Goal: Task Accomplishment & Management: Manage account settings

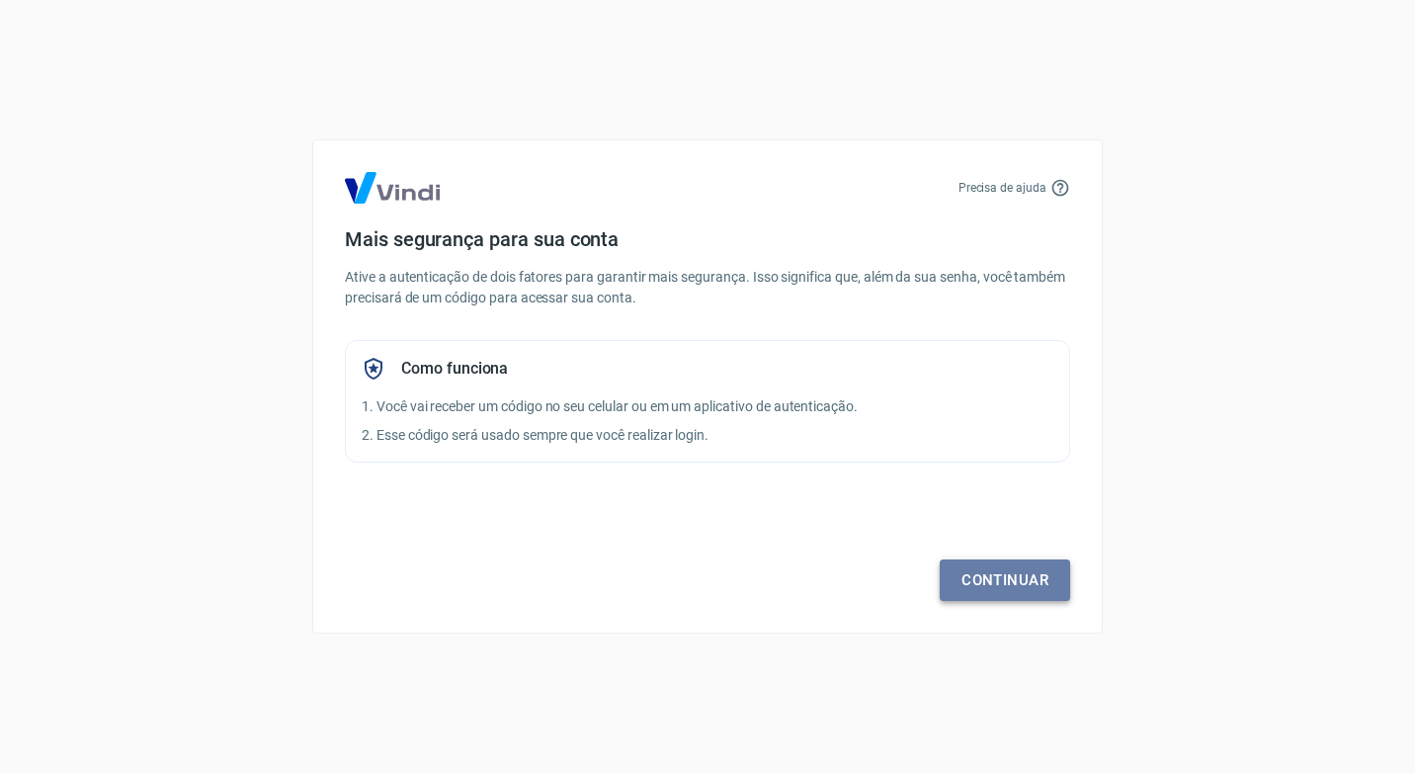
click at [991, 578] on link "Continuar" at bounding box center [1005, 579] width 130 height 41
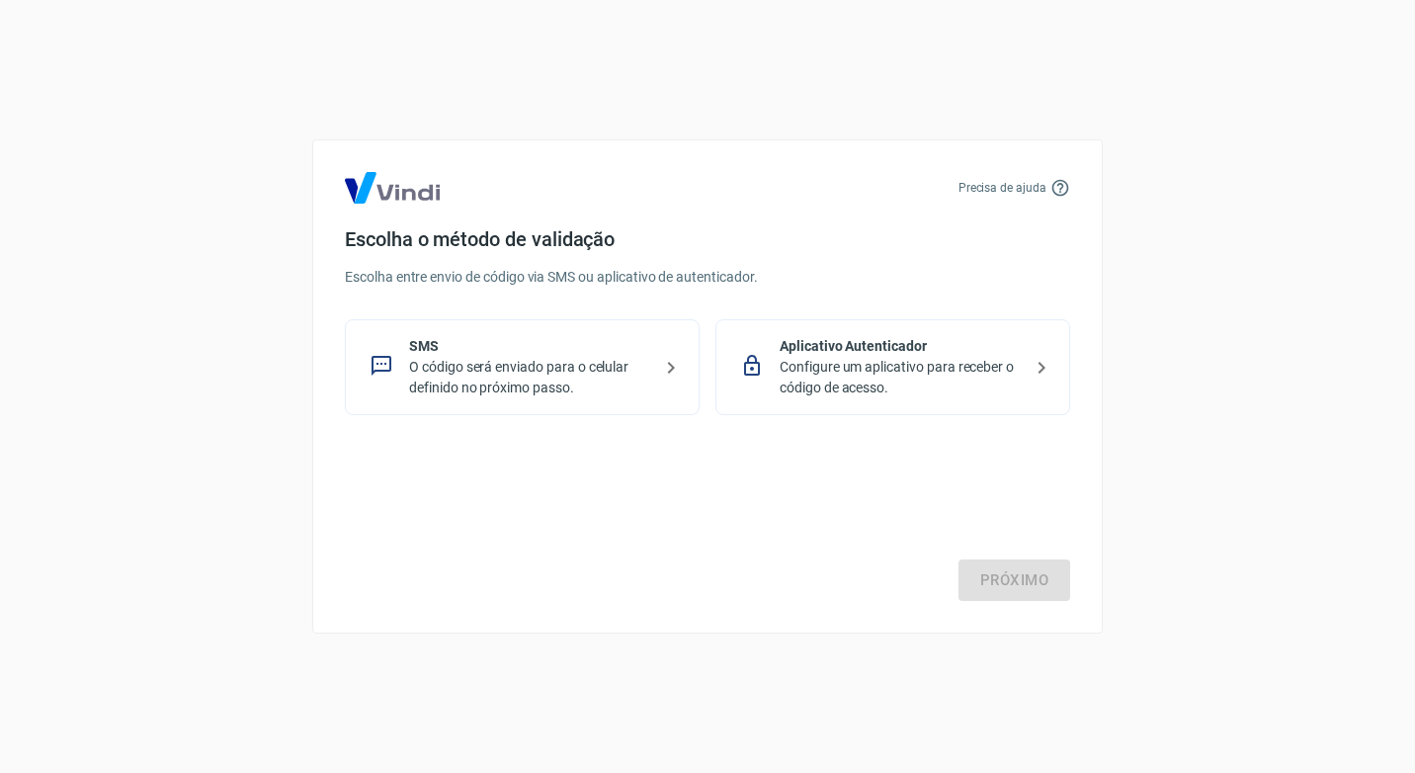
click at [644, 369] on p "O código será enviado para o celular definido no próximo passo." at bounding box center [530, 377] width 242 height 41
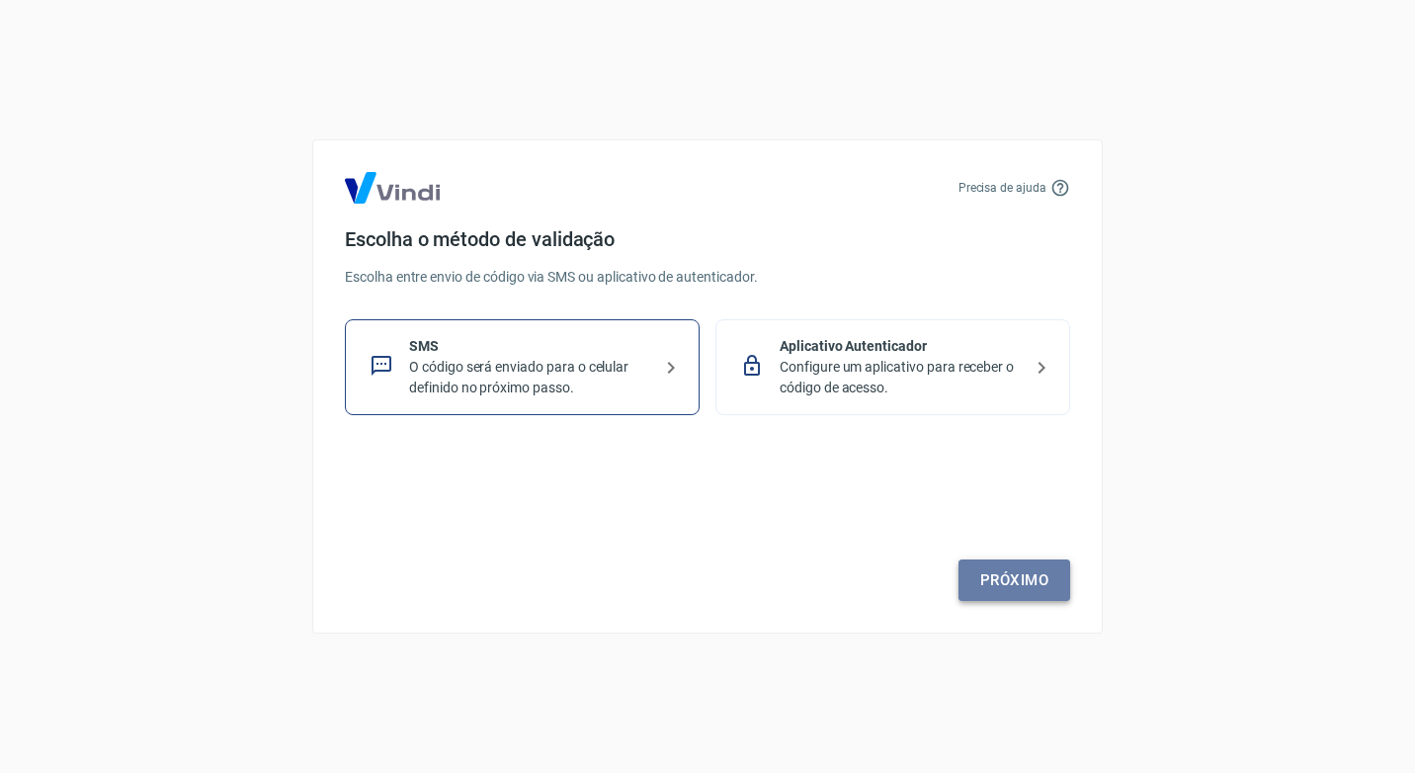
click at [1015, 586] on link "Próximo" at bounding box center [1014, 579] width 112 height 41
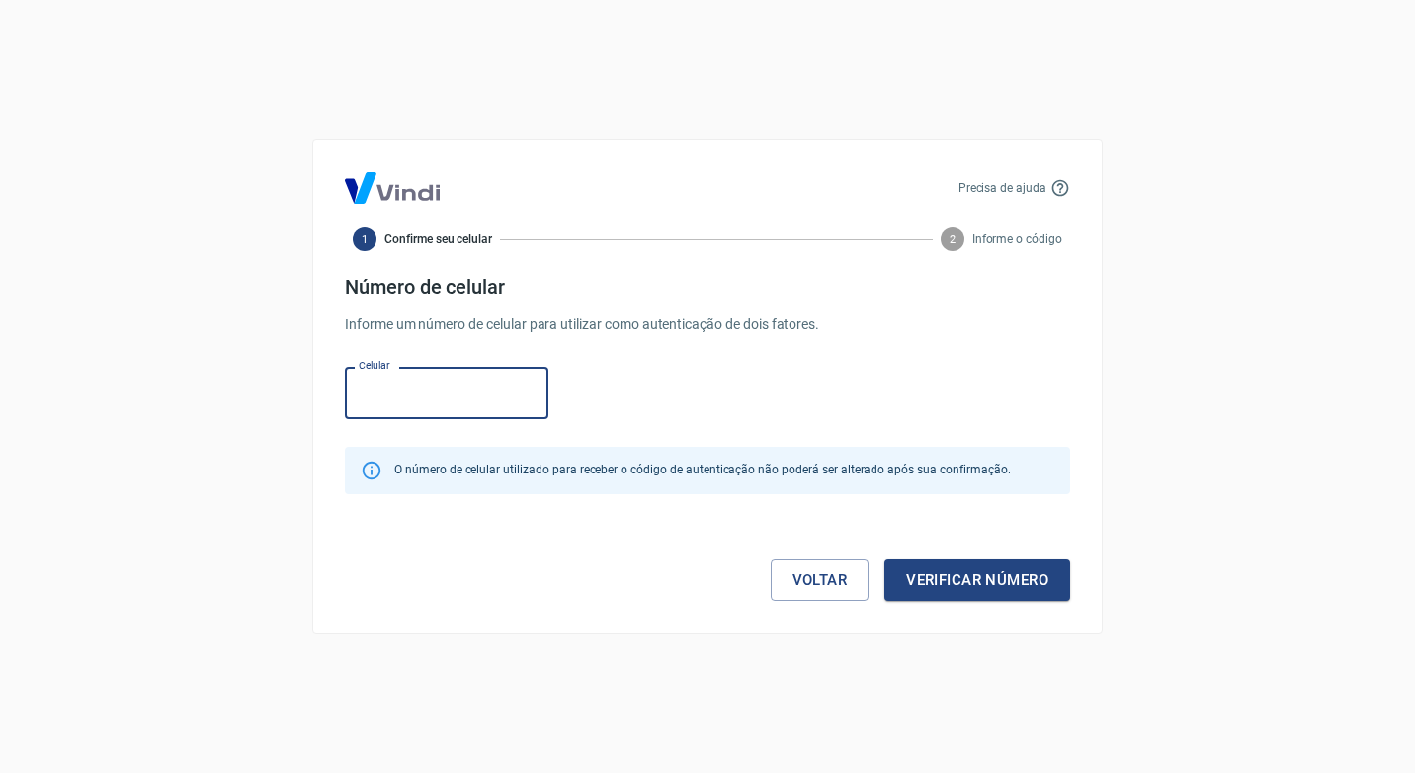
click at [433, 395] on input "Celular" at bounding box center [447, 393] width 204 height 52
type input "(11) 96025-1271"
click at [1001, 582] on button "Verificar número" at bounding box center [977, 579] width 186 height 41
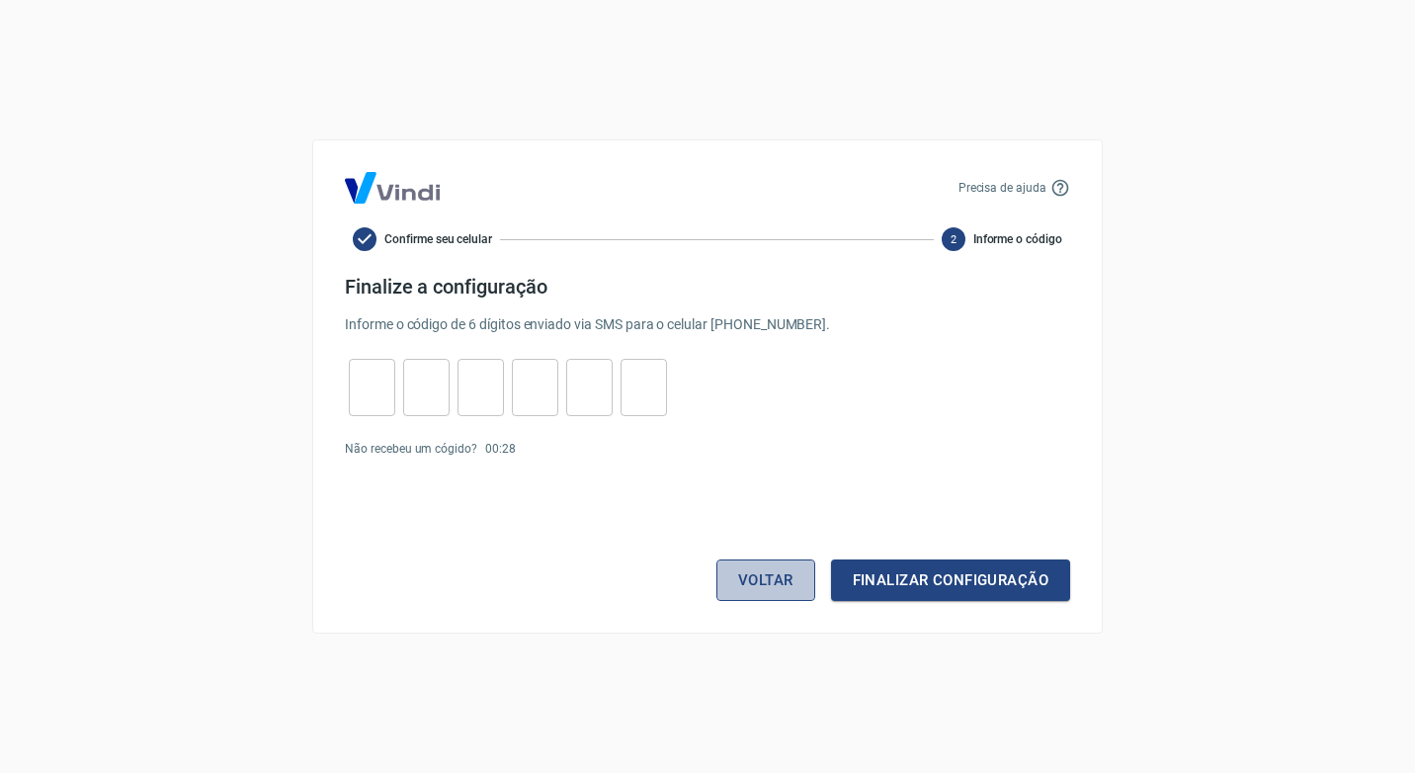
click at [778, 589] on button "Voltar" at bounding box center [765, 579] width 99 height 41
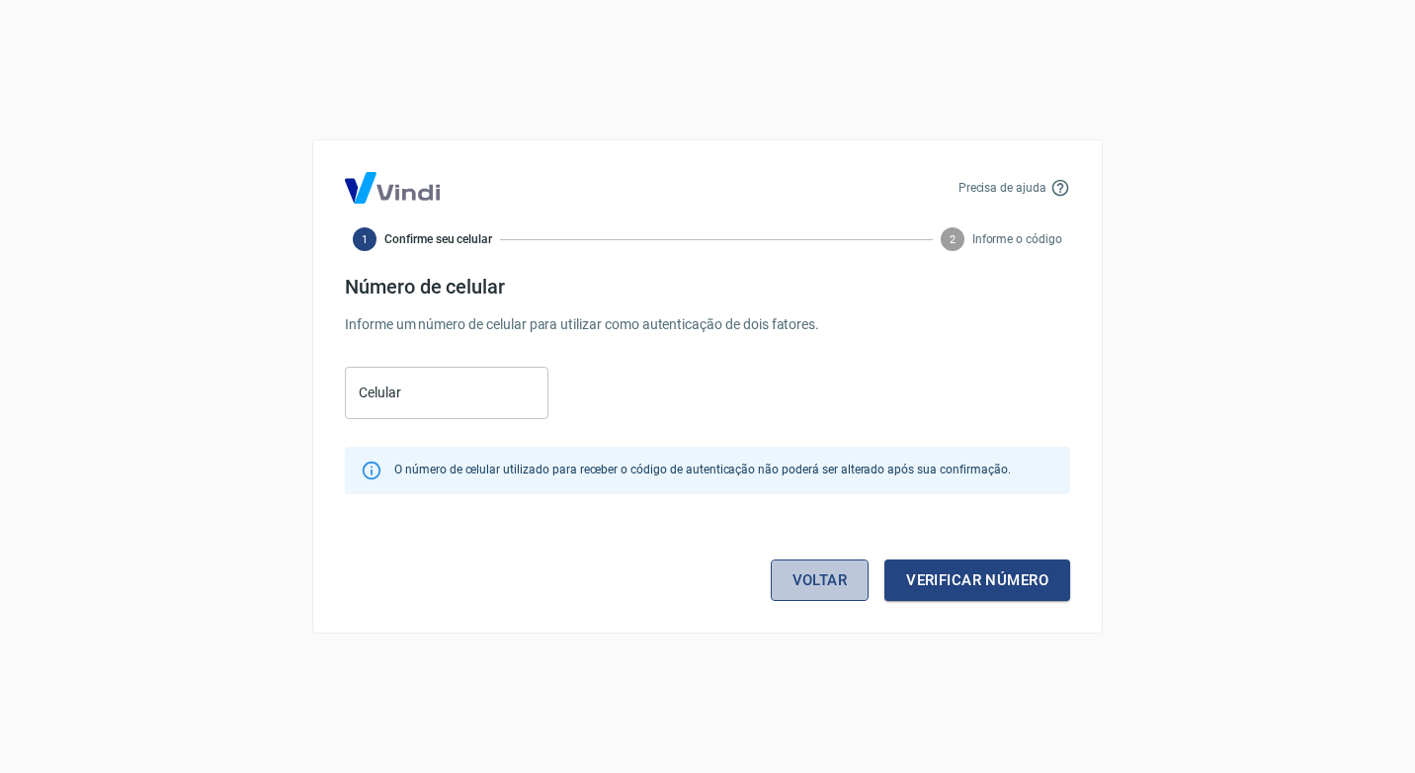
click at [817, 579] on link "Voltar" at bounding box center [820, 579] width 99 height 41
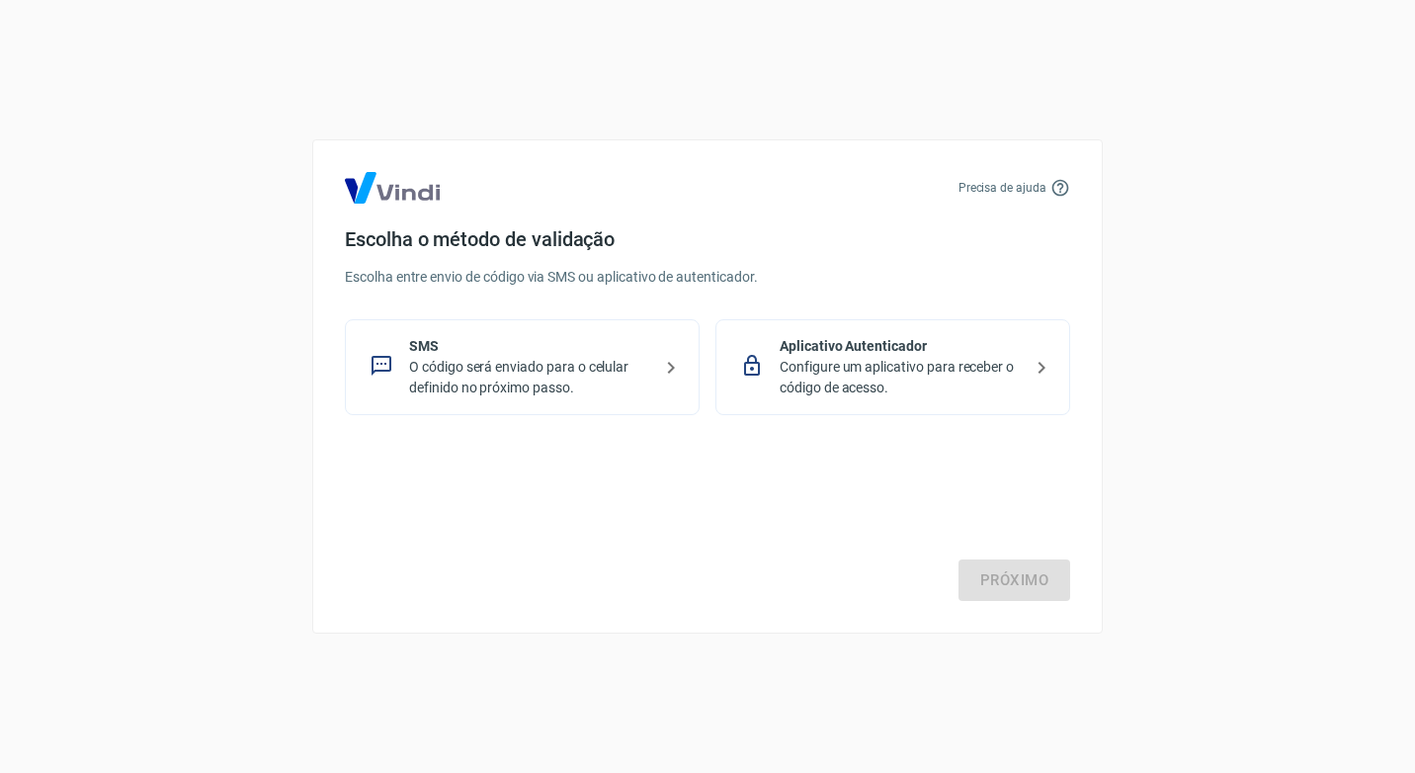
click at [511, 360] on p "O código será enviado para o celular definido no próximo passo." at bounding box center [530, 377] width 242 height 41
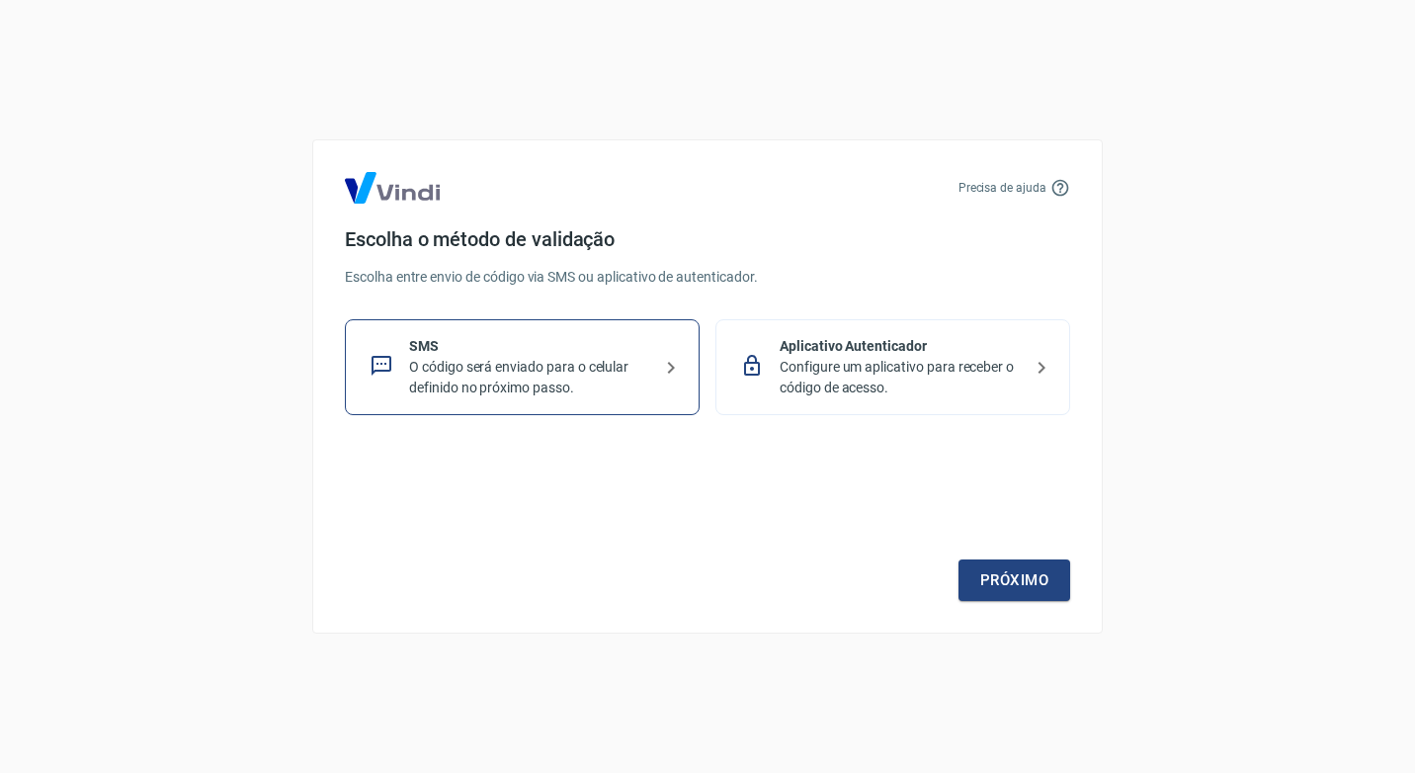
click at [594, 381] on p "O código será enviado para o celular definido no próximo passo." at bounding box center [530, 377] width 242 height 41
click at [1019, 590] on link "Próximo" at bounding box center [1014, 579] width 112 height 41
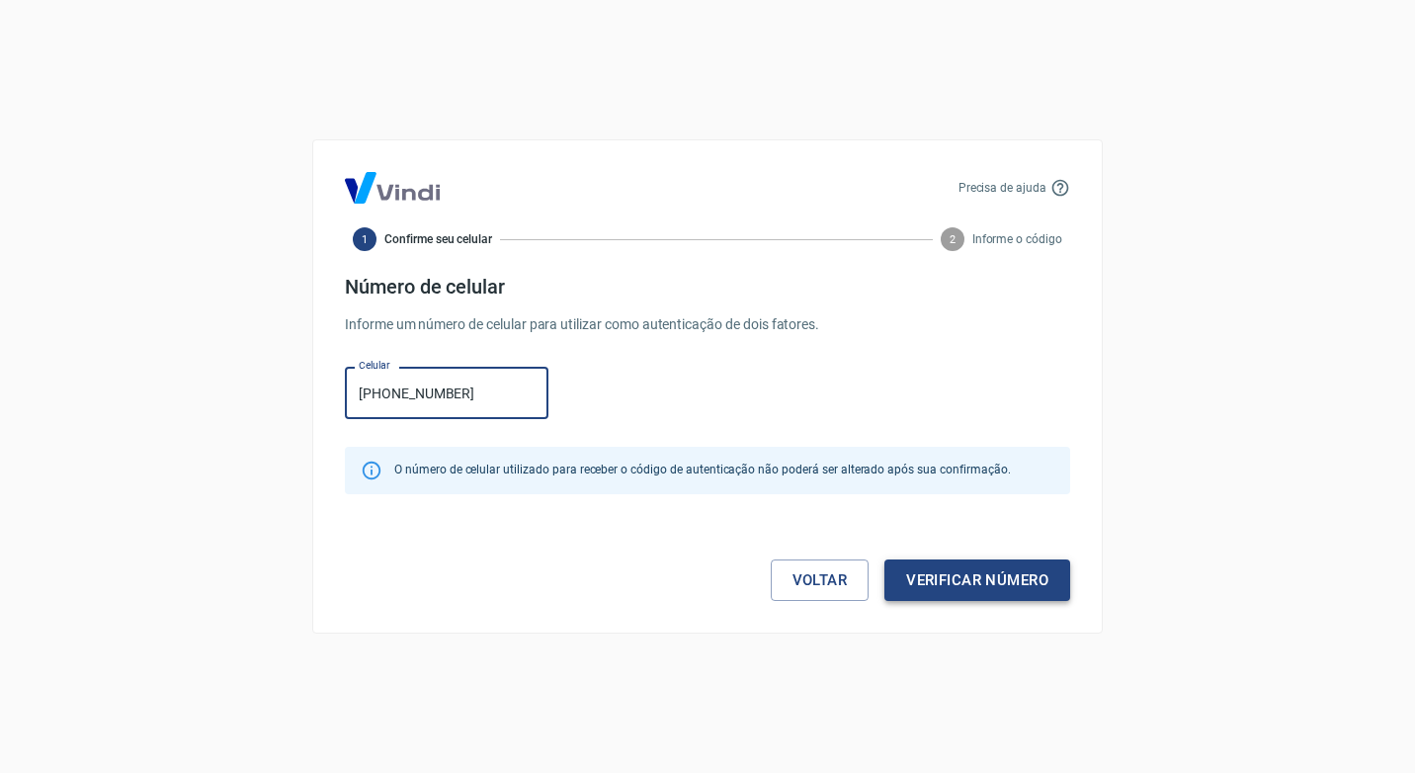
type input "(11) 96025-1271"
click at [983, 595] on button "Verificar número" at bounding box center [977, 579] width 186 height 41
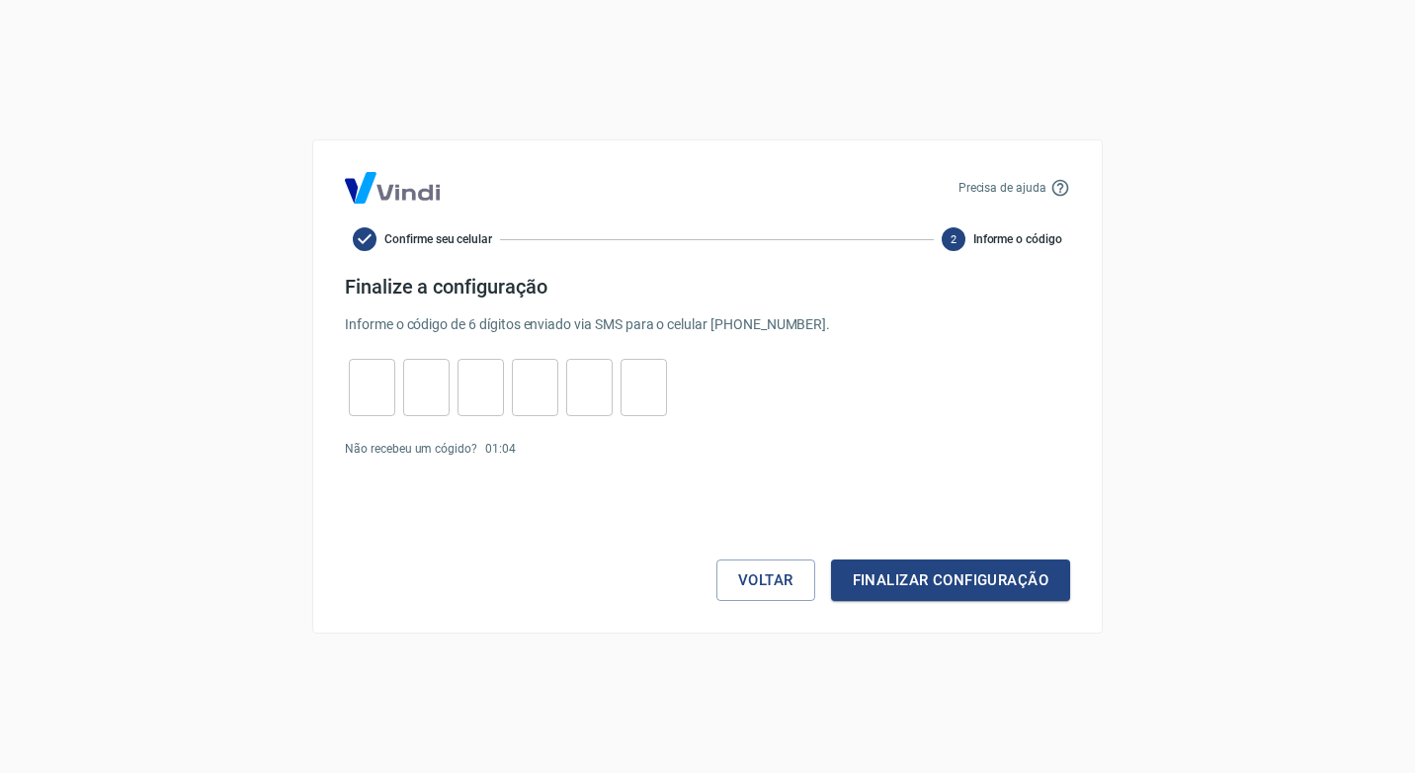
click at [371, 392] on input "tel" at bounding box center [372, 388] width 46 height 42
type input "3"
type input "4"
type input "5"
type input "8"
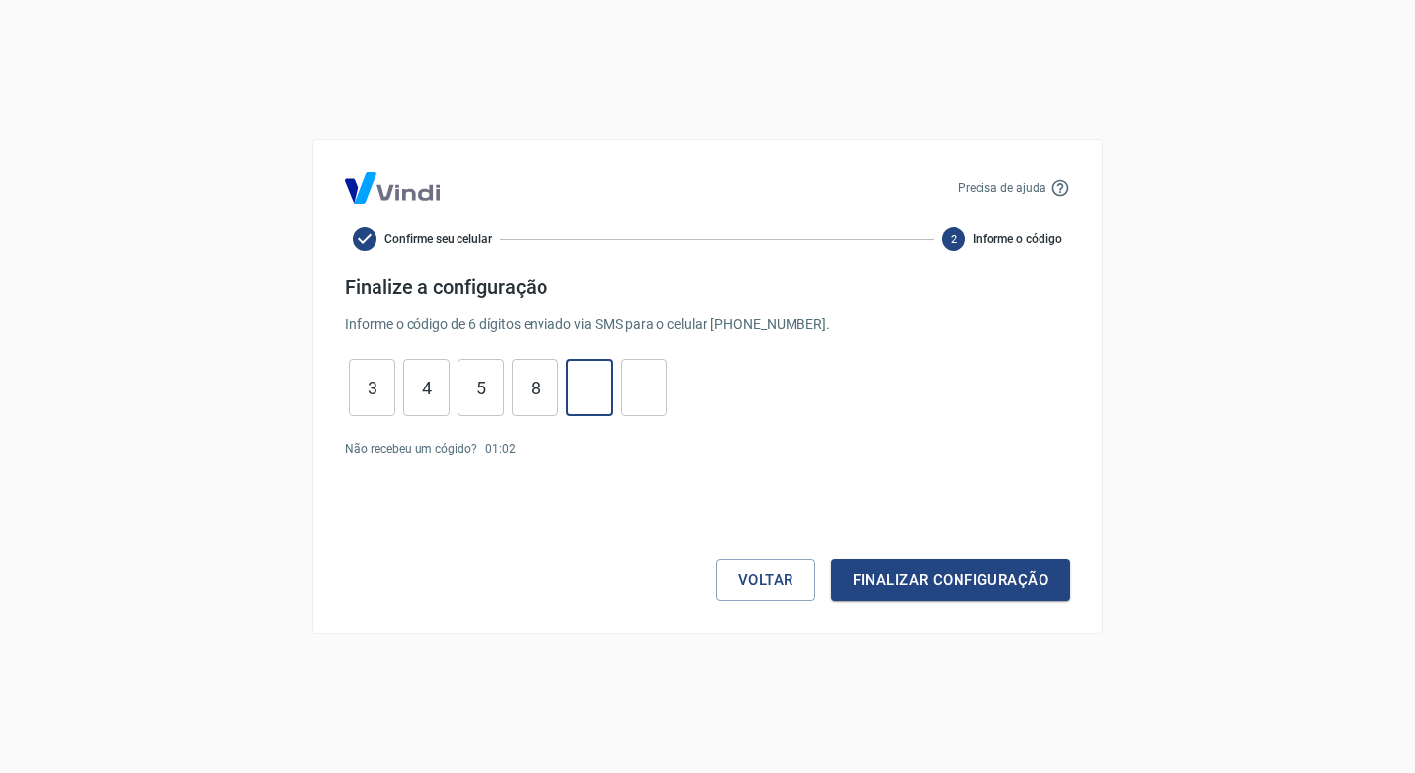
type input "1"
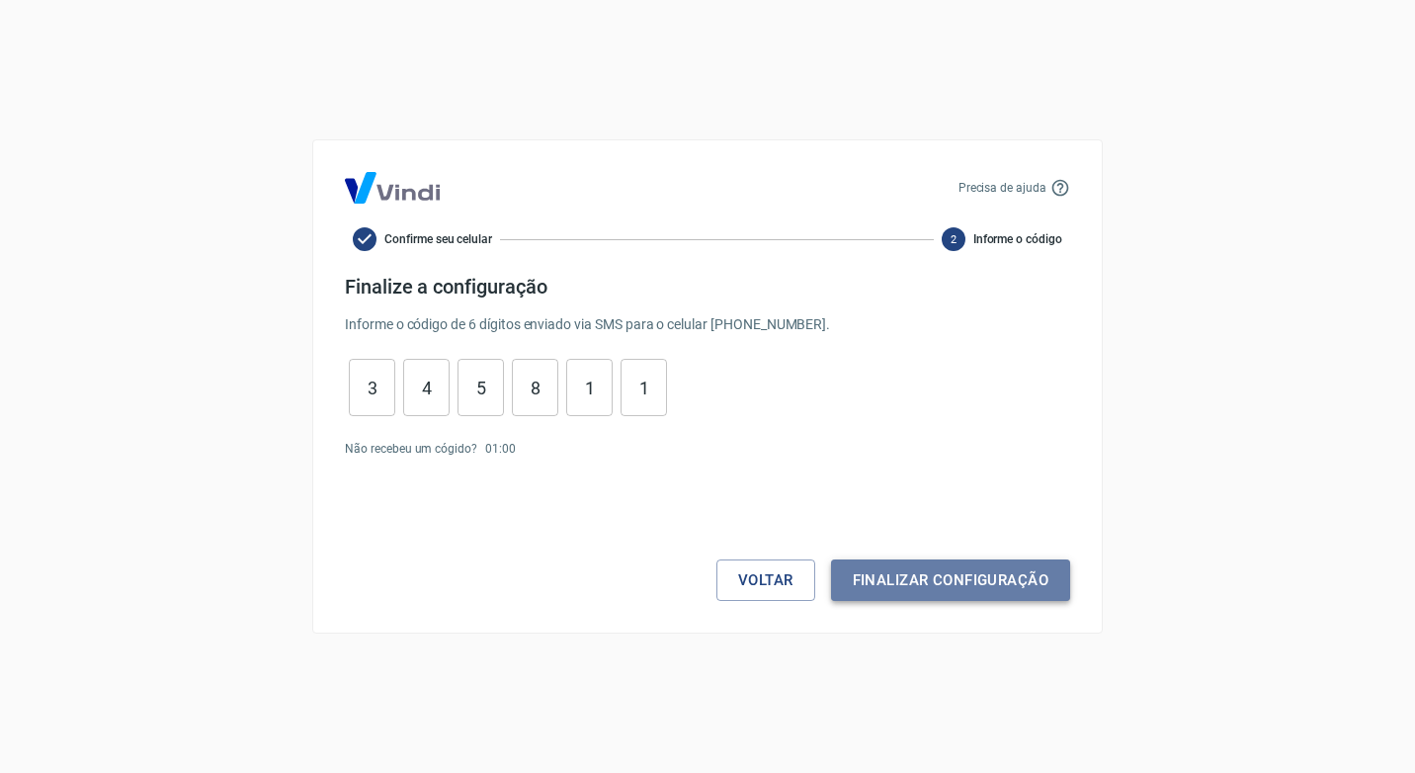
click at [957, 589] on button "Finalizar configuração" at bounding box center [950, 579] width 239 height 41
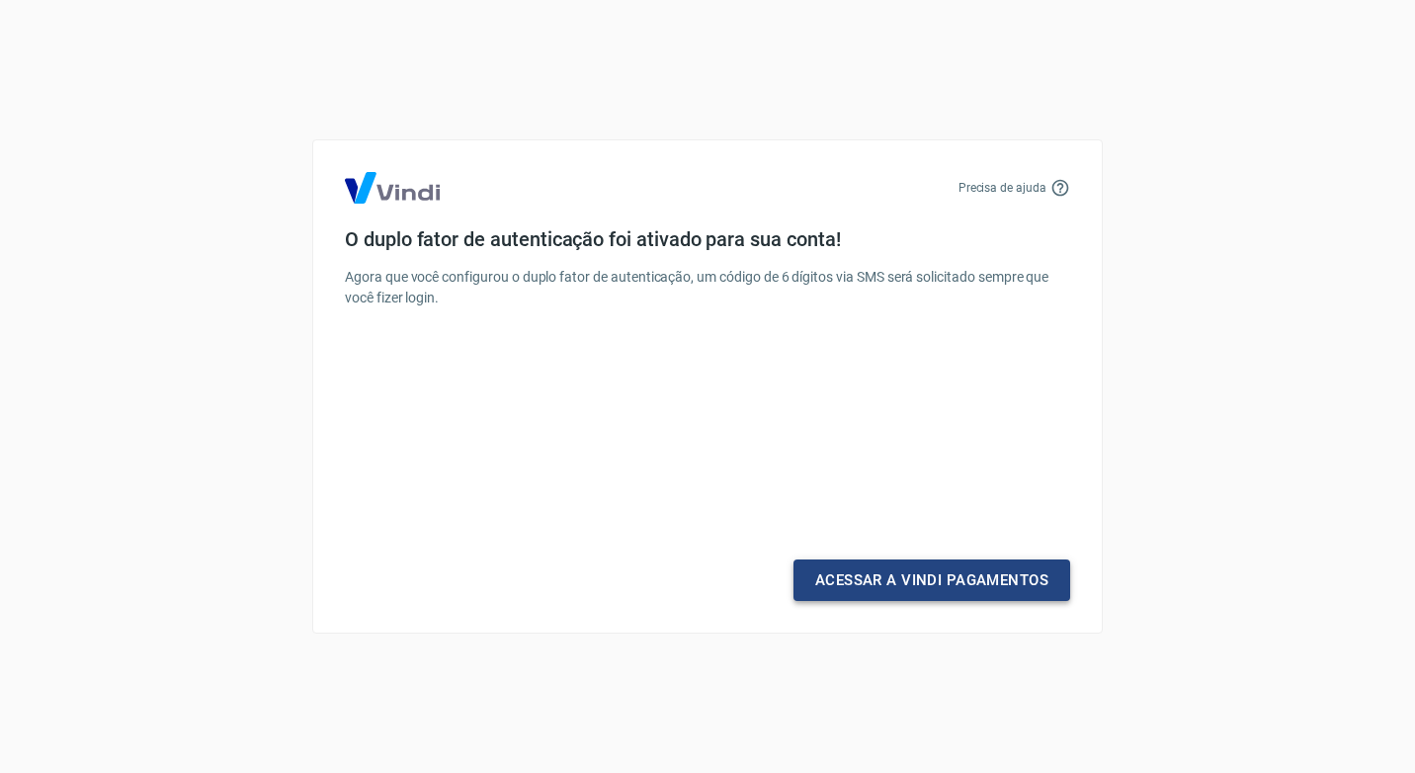
click at [945, 568] on link "Acessar a Vindi Pagamentos" at bounding box center [931, 579] width 277 height 41
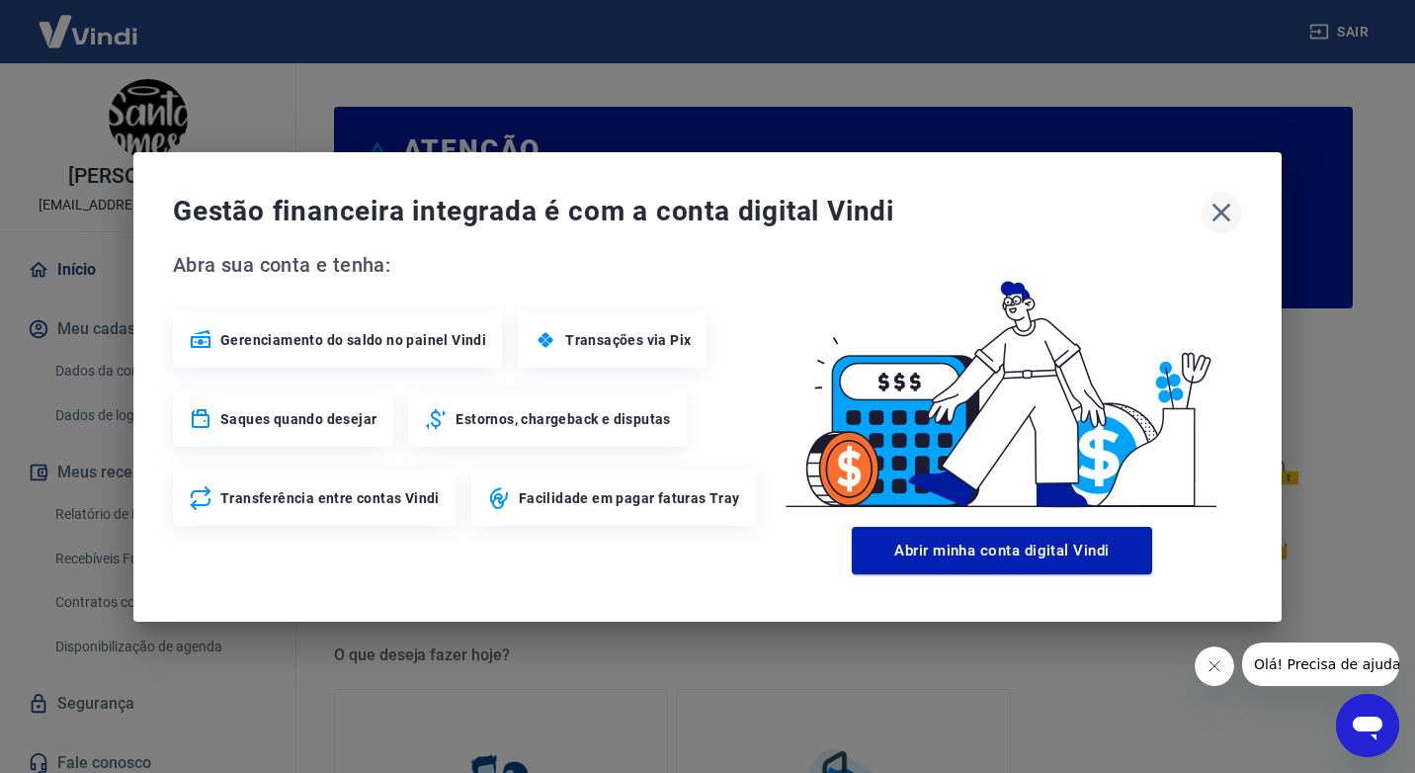
click at [1224, 209] on icon "button" at bounding box center [1221, 212] width 19 height 19
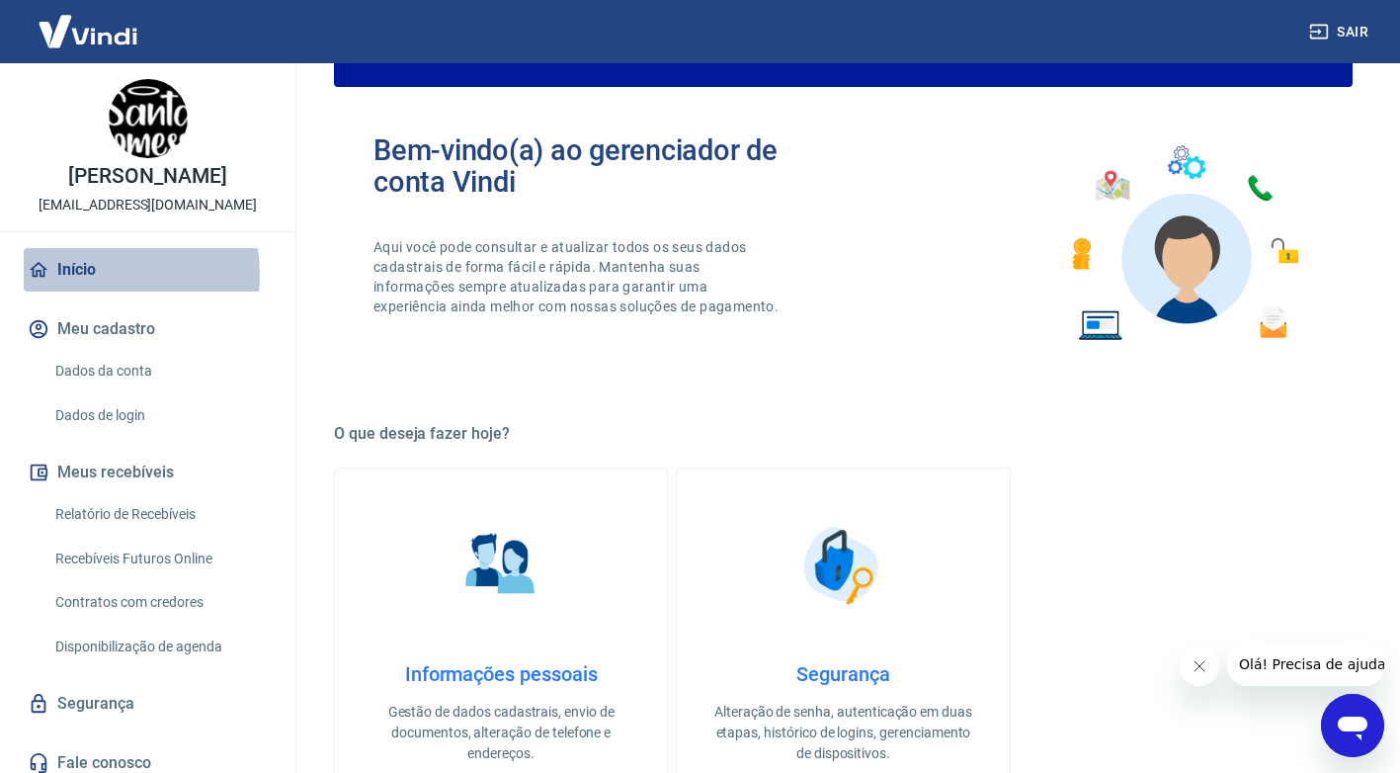
click at [75, 275] on link "Início" at bounding box center [148, 269] width 248 height 43
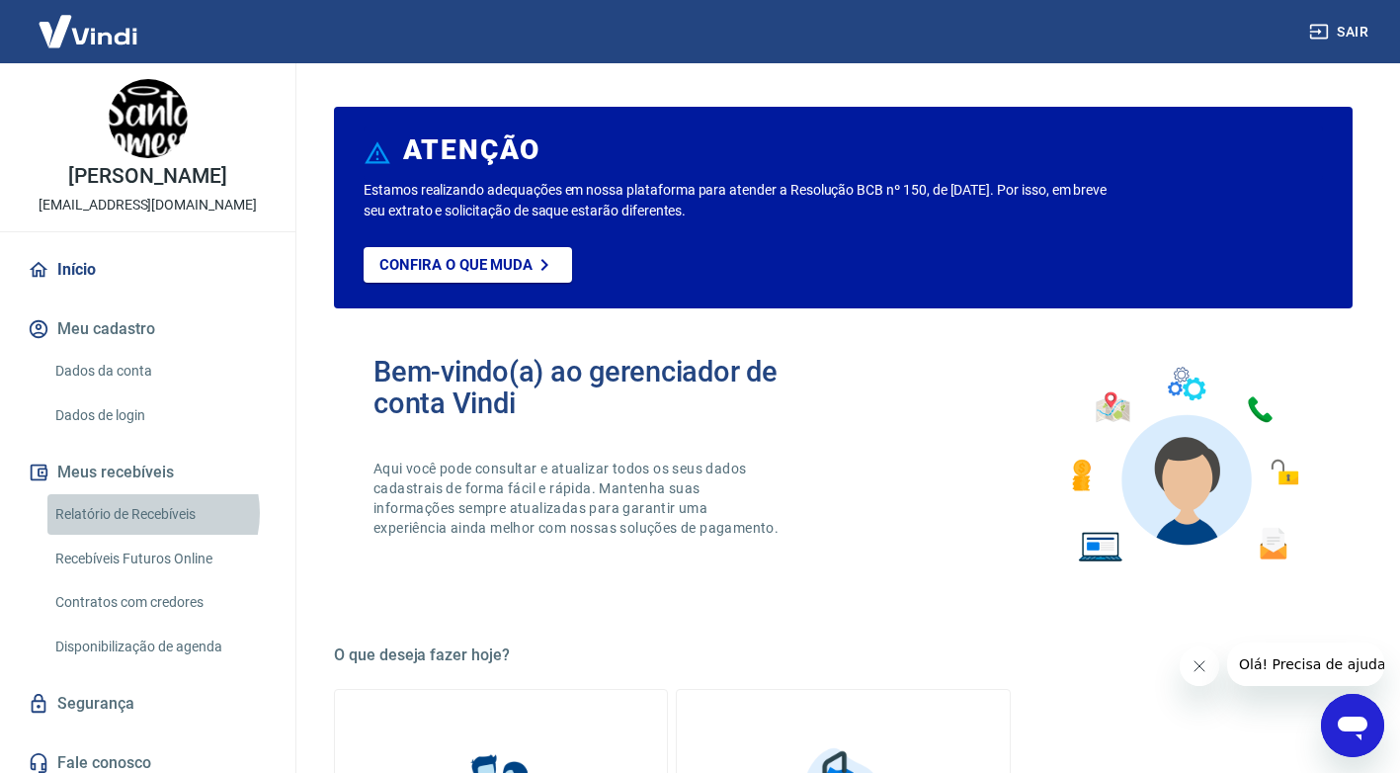
click at [148, 513] on link "Relatório de Recebíveis" at bounding box center [159, 514] width 224 height 41
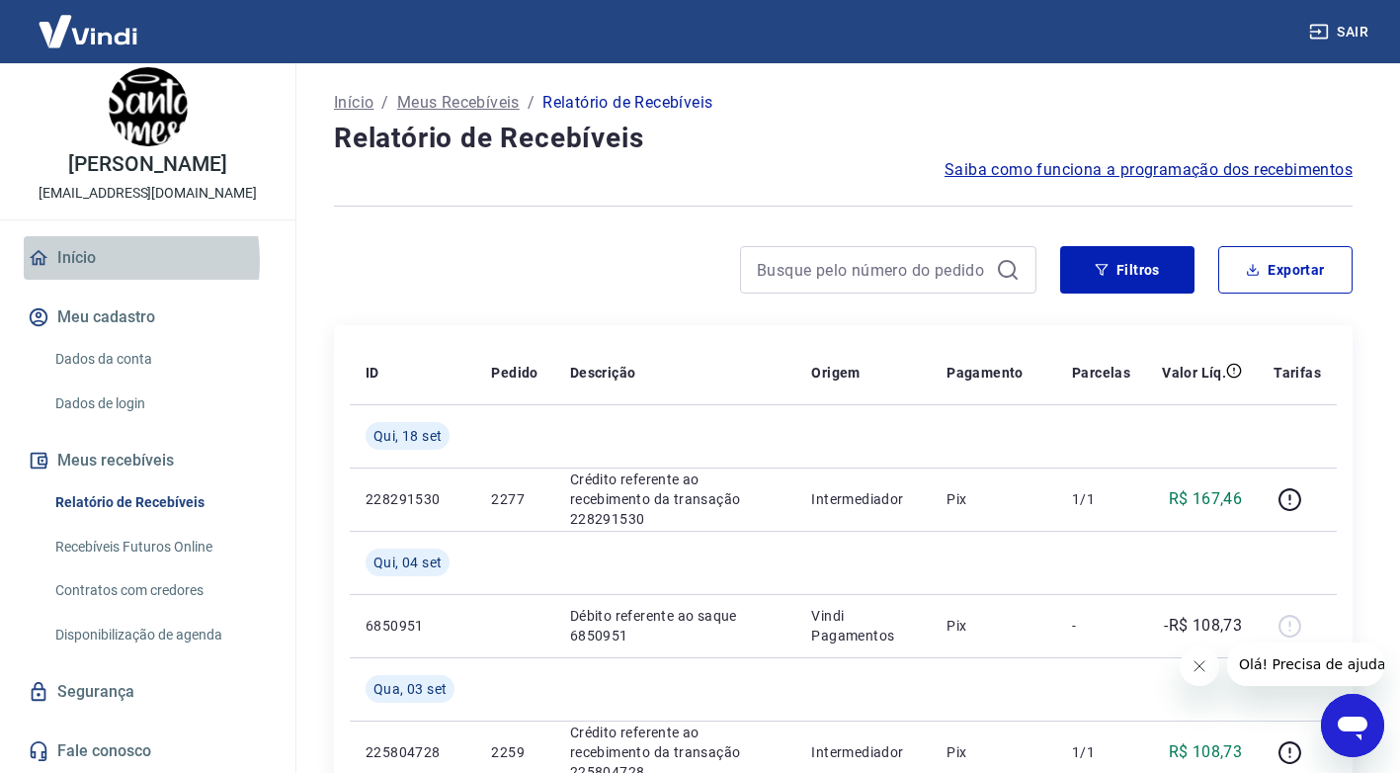
click at [83, 261] on link "Início" at bounding box center [148, 257] width 248 height 43
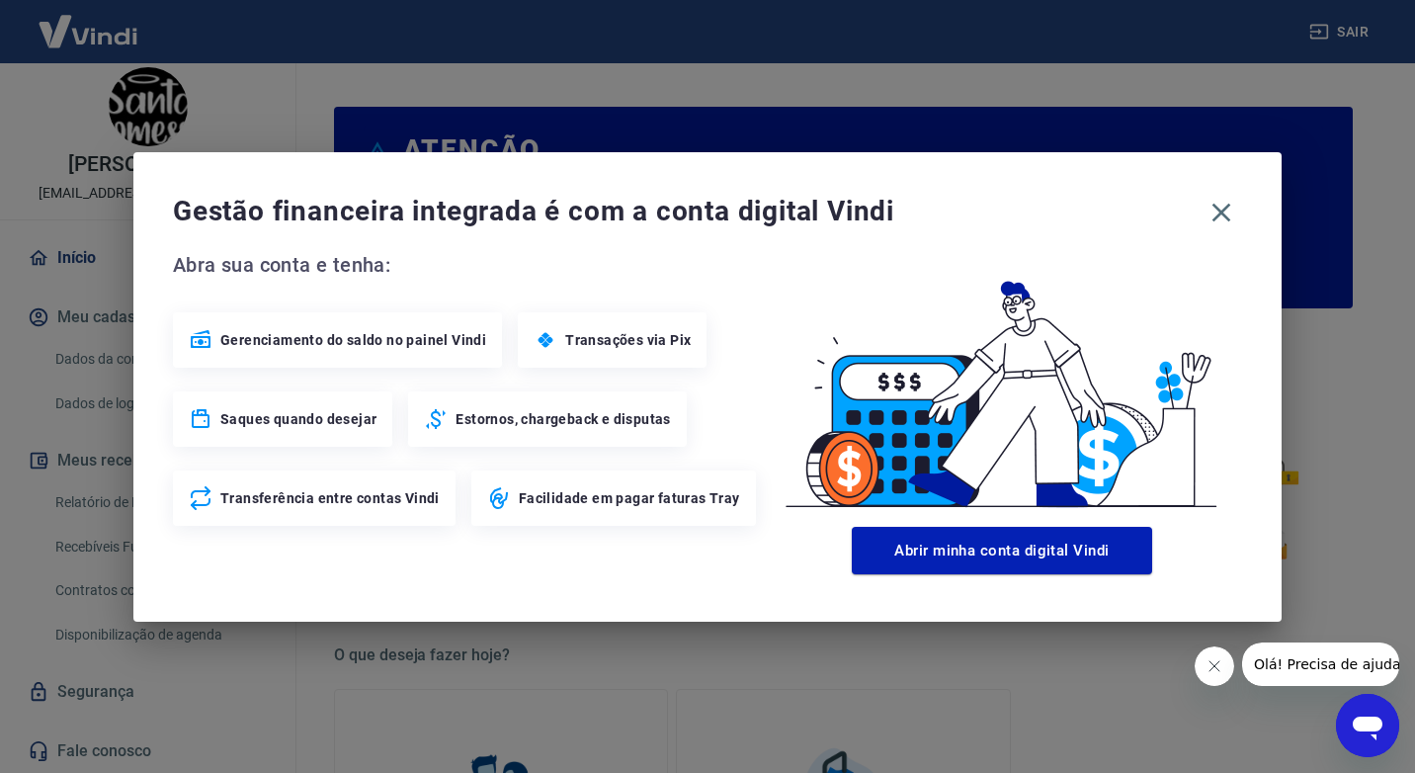
click at [309, 340] on span "Gerenciamento do saldo no painel Vindi" at bounding box center [353, 340] width 266 height 20
click at [1226, 211] on icon "button" at bounding box center [1221, 213] width 32 height 32
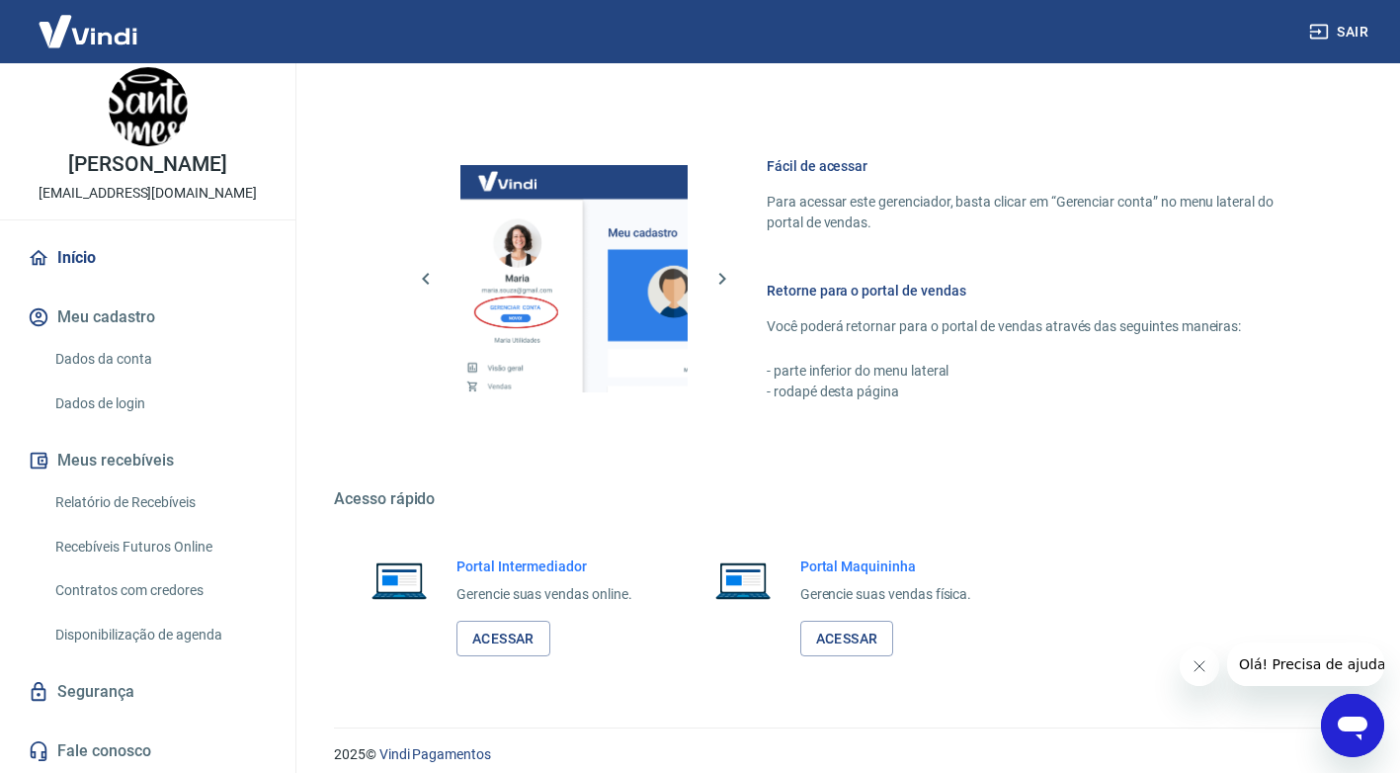
scroll to position [1012, 0]
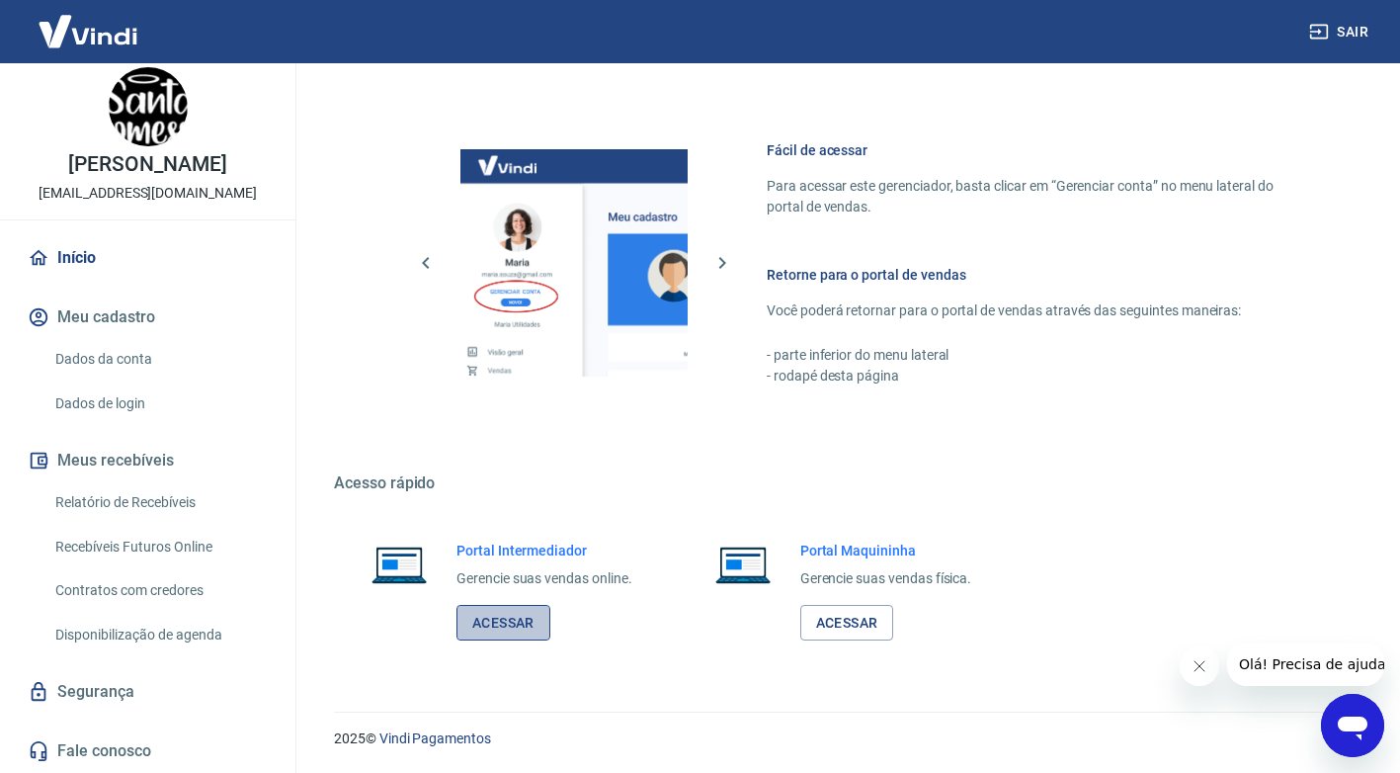
click at [513, 616] on link "Acessar" at bounding box center [503, 623] width 94 height 37
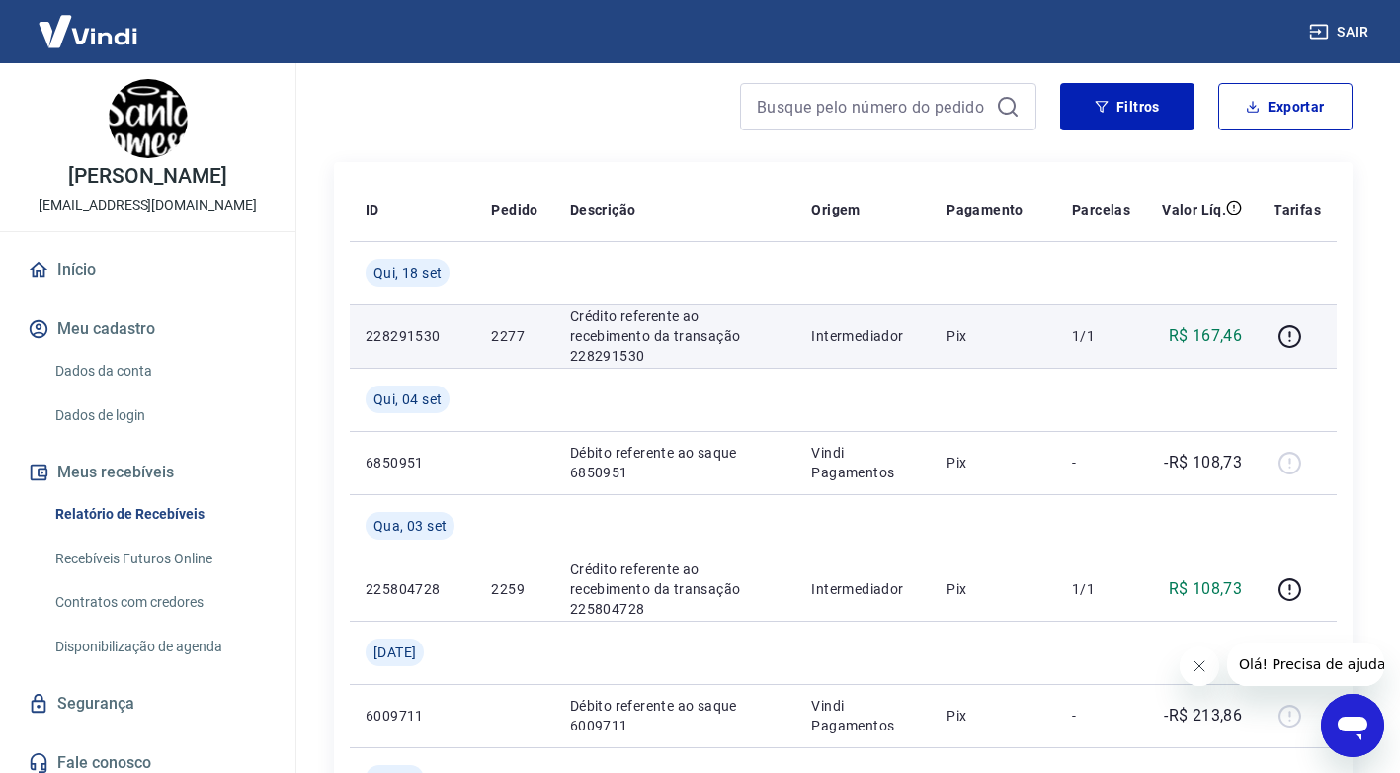
scroll to position [198, 0]
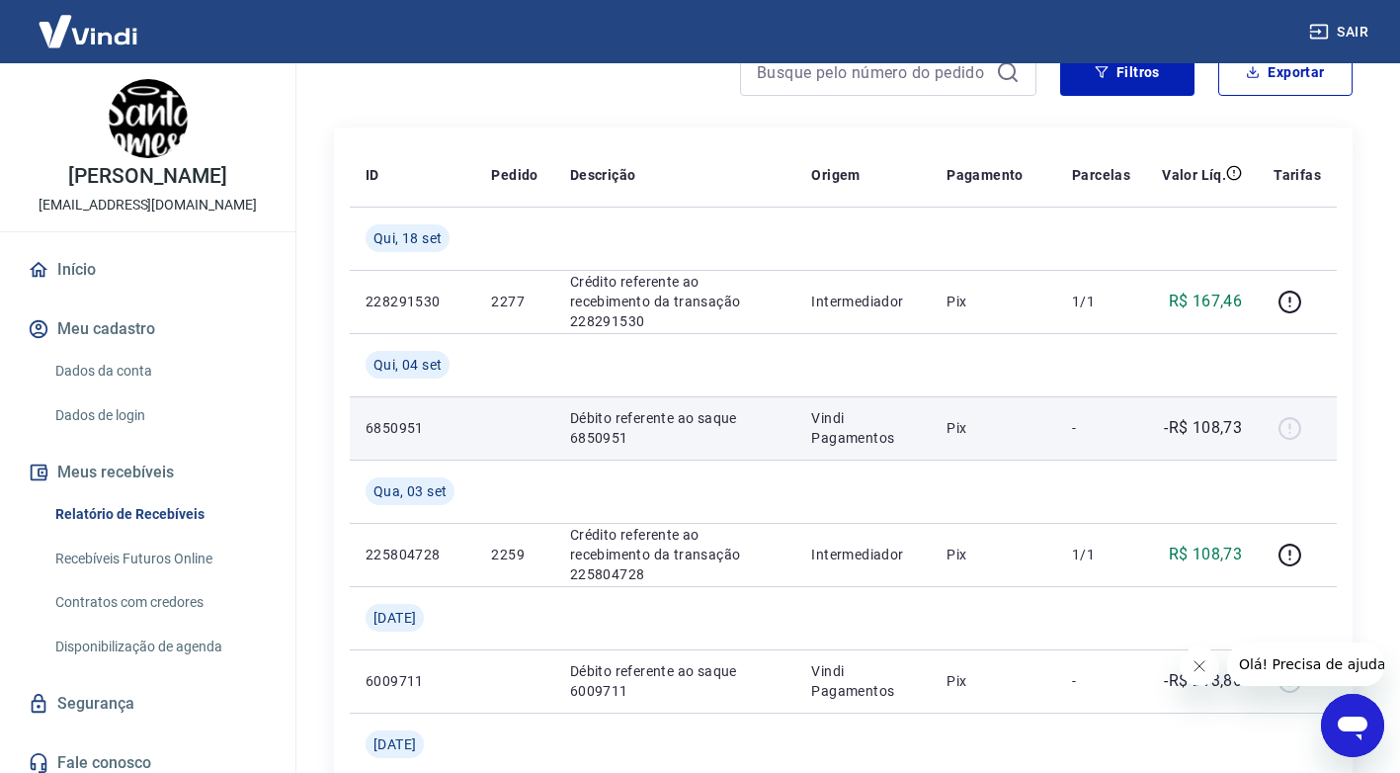
click at [696, 424] on p "Débito referente ao saque 6850951" at bounding box center [675, 428] width 210 height 40
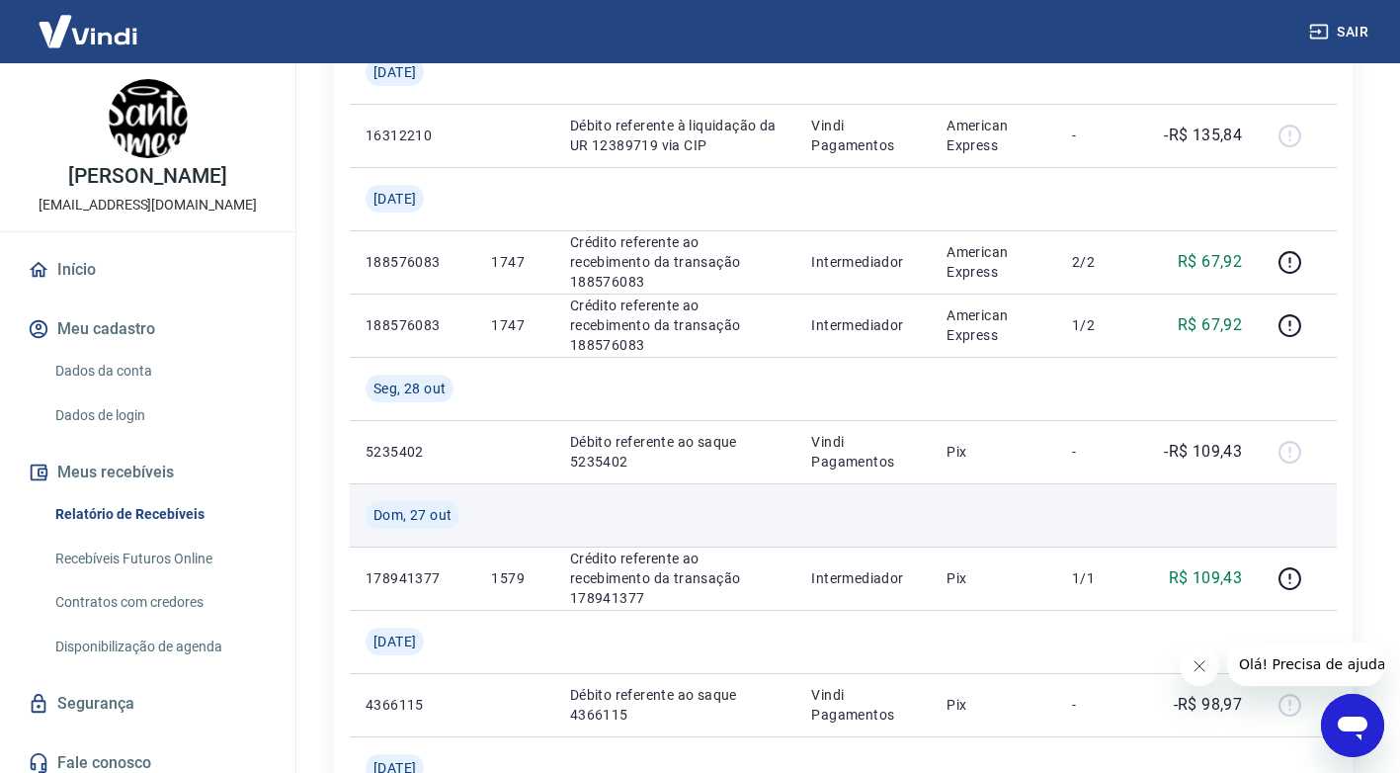
scroll to position [1284, 0]
